Goal: Information Seeking & Learning: Learn about a topic

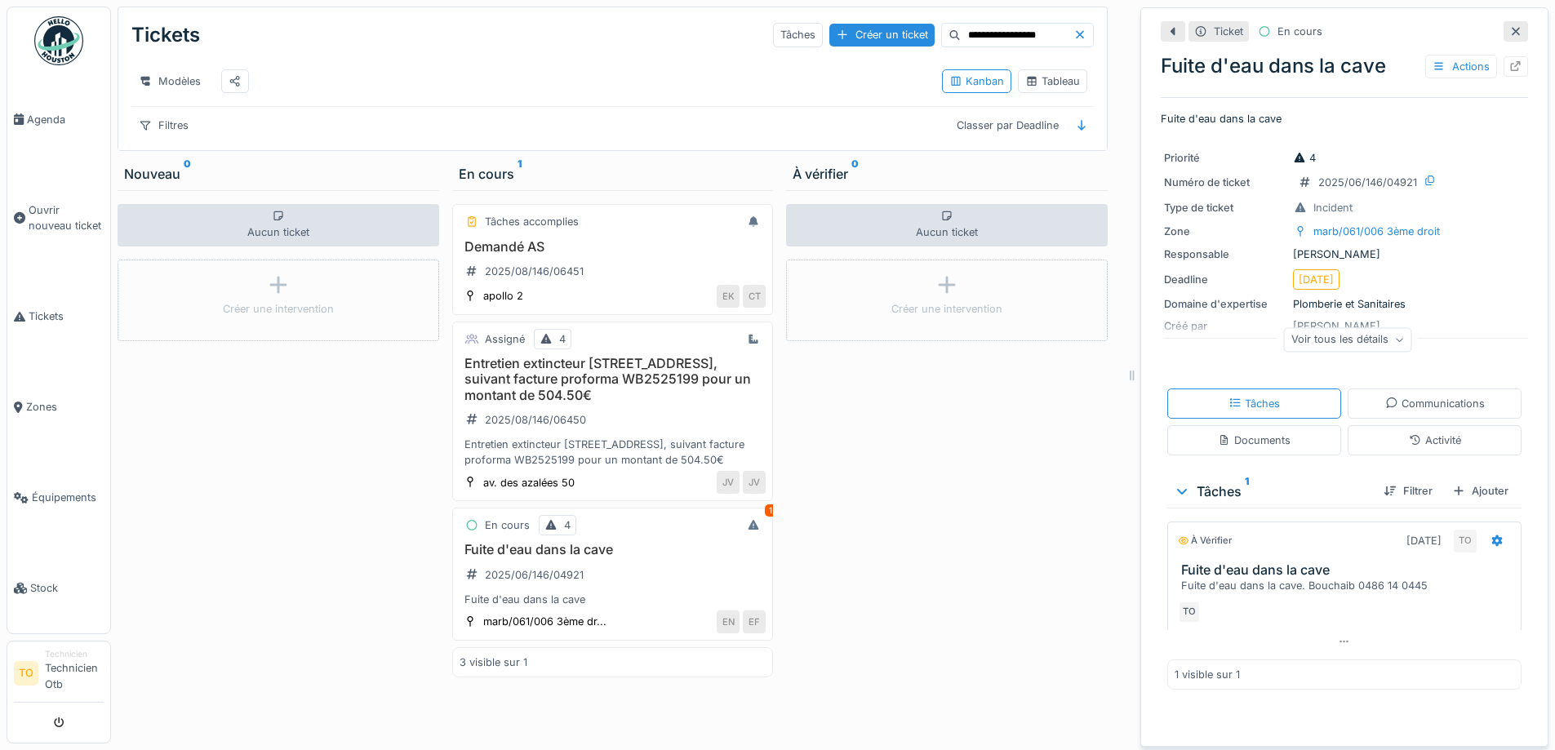
click at [452, 176] on div "En cours 1" at bounding box center [613, 174] width 322 height 33
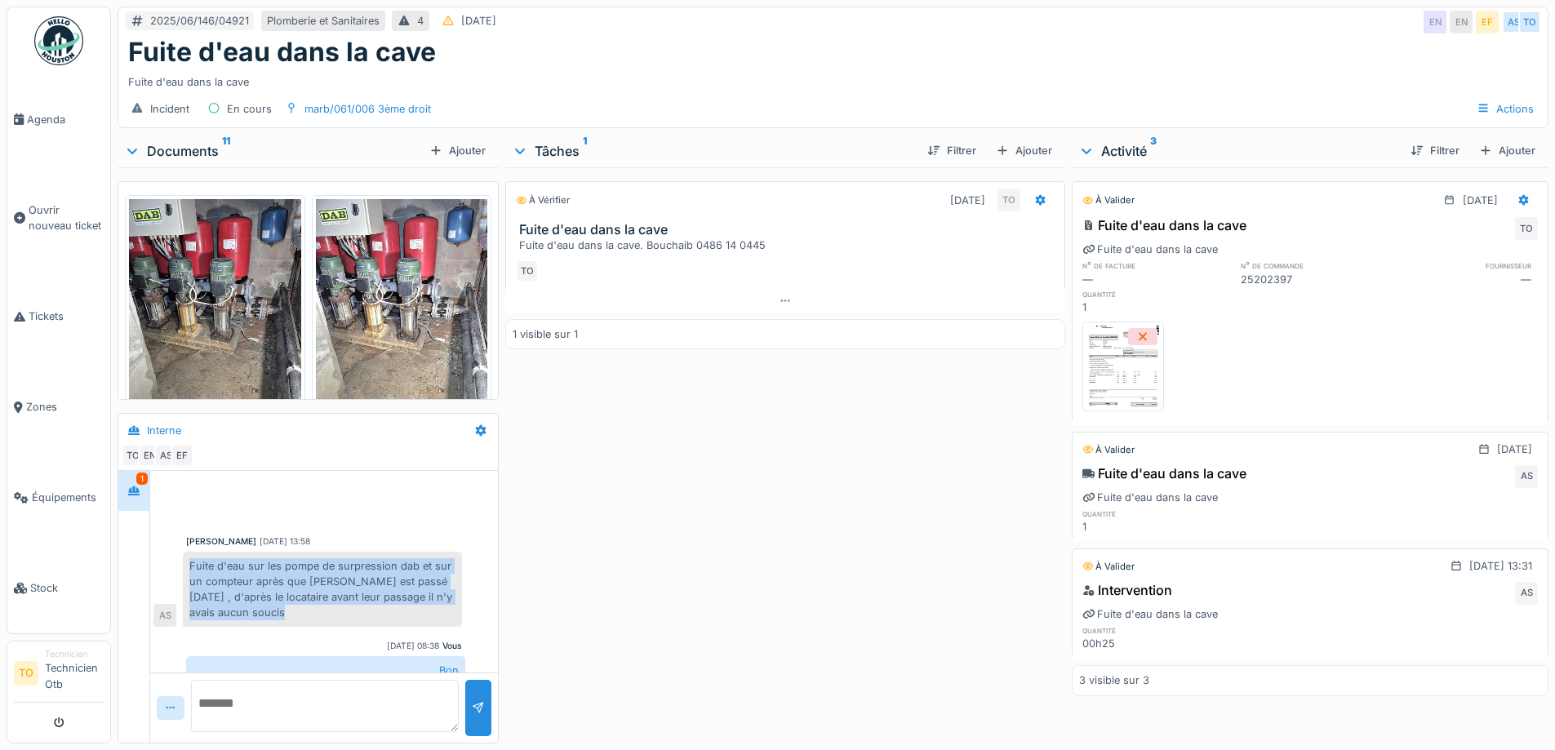
drag, startPoint x: 289, startPoint y: 605, endPoint x: 184, endPoint y: 559, distance: 115.2
click at [184, 559] on div "Fuite d'eau sur les pompe de surpression dab et sur un compteur après que [PERS…" at bounding box center [322, 590] width 279 height 76
click at [222, 580] on div "Fuite d'eau sur les pompe de surpression dab et sur un compteur après que [PERS…" at bounding box center [322, 590] width 279 height 76
click at [219, 286] on img at bounding box center [215, 313] width 172 height 229
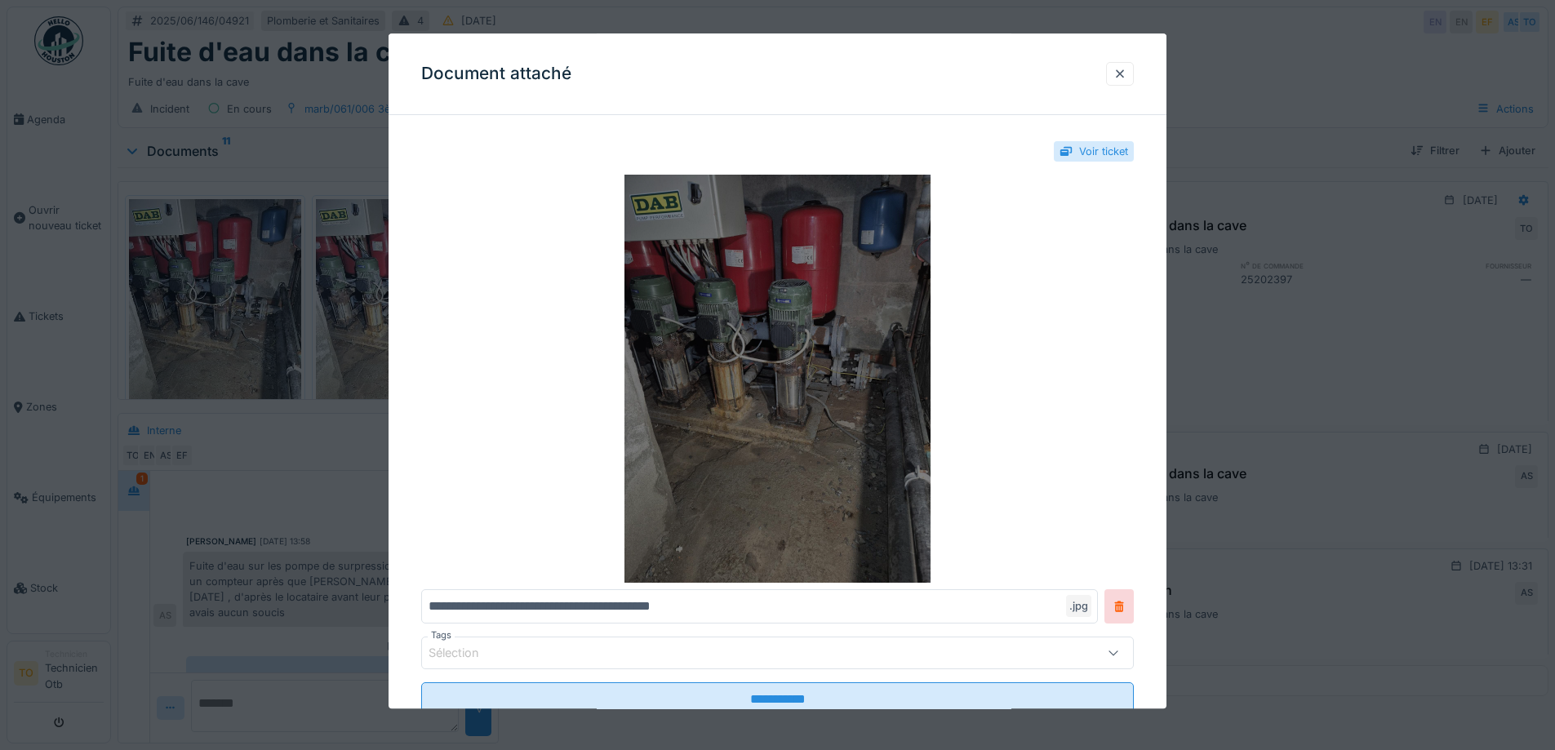
click at [737, 404] on img at bounding box center [777, 380] width 713 height 408
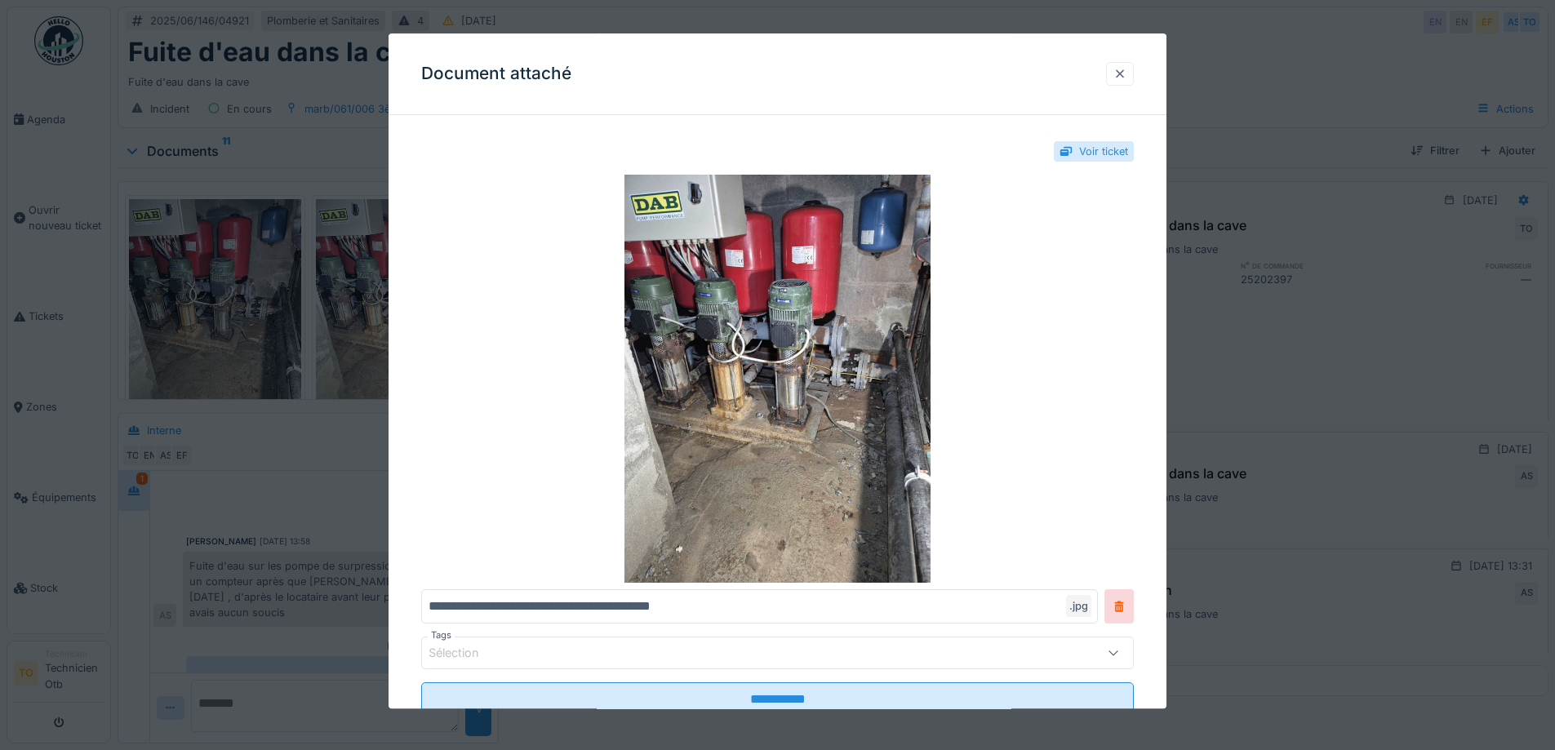
click at [1125, 75] on div at bounding box center [1120, 74] width 13 height 16
